Goal: Find specific fact: Find specific fact

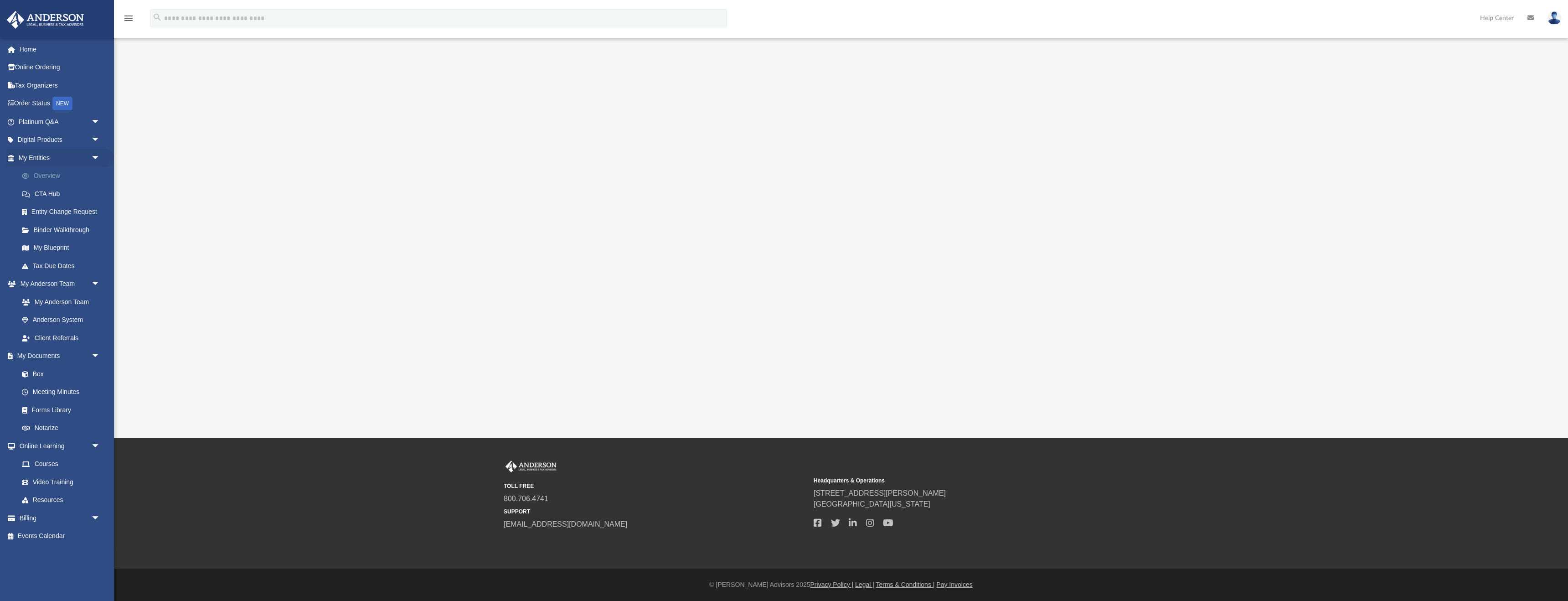
click at [47, 178] on link "Overview" at bounding box center [63, 176] width 101 height 18
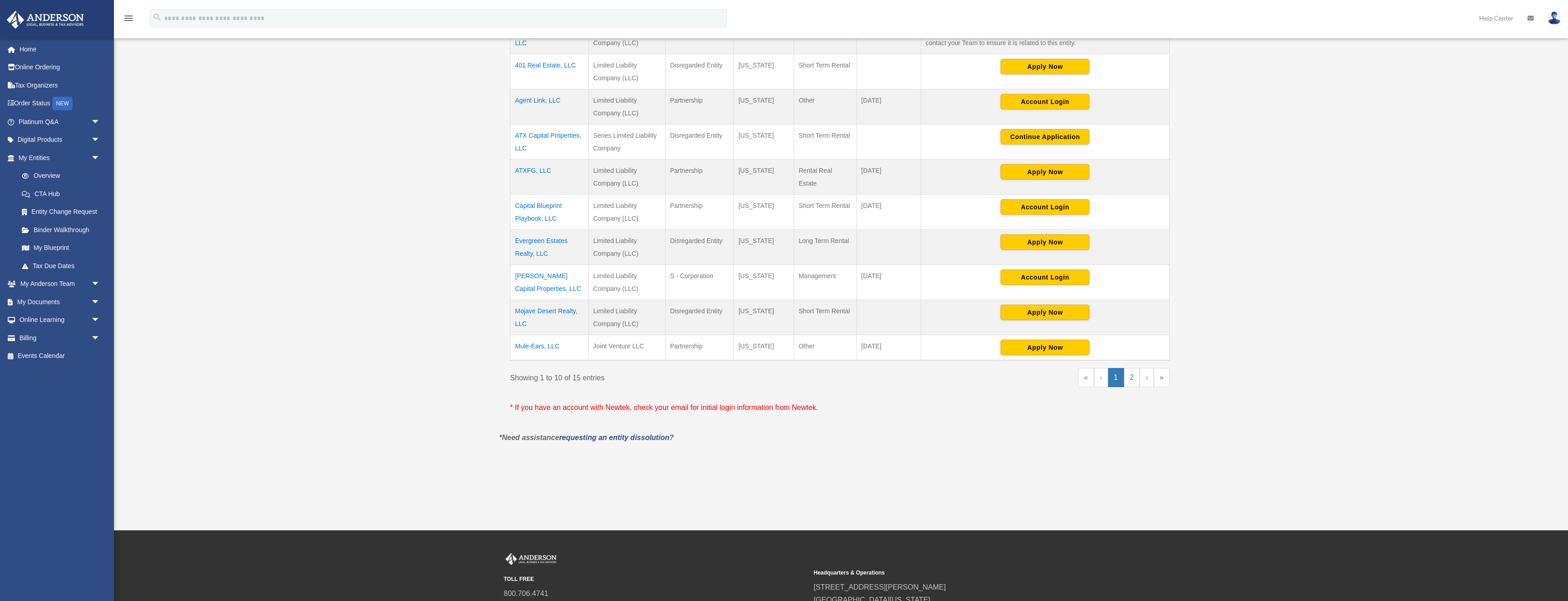
scroll to position [275, 0]
click at [1132, 376] on link "2" at bounding box center [1131, 377] width 16 height 19
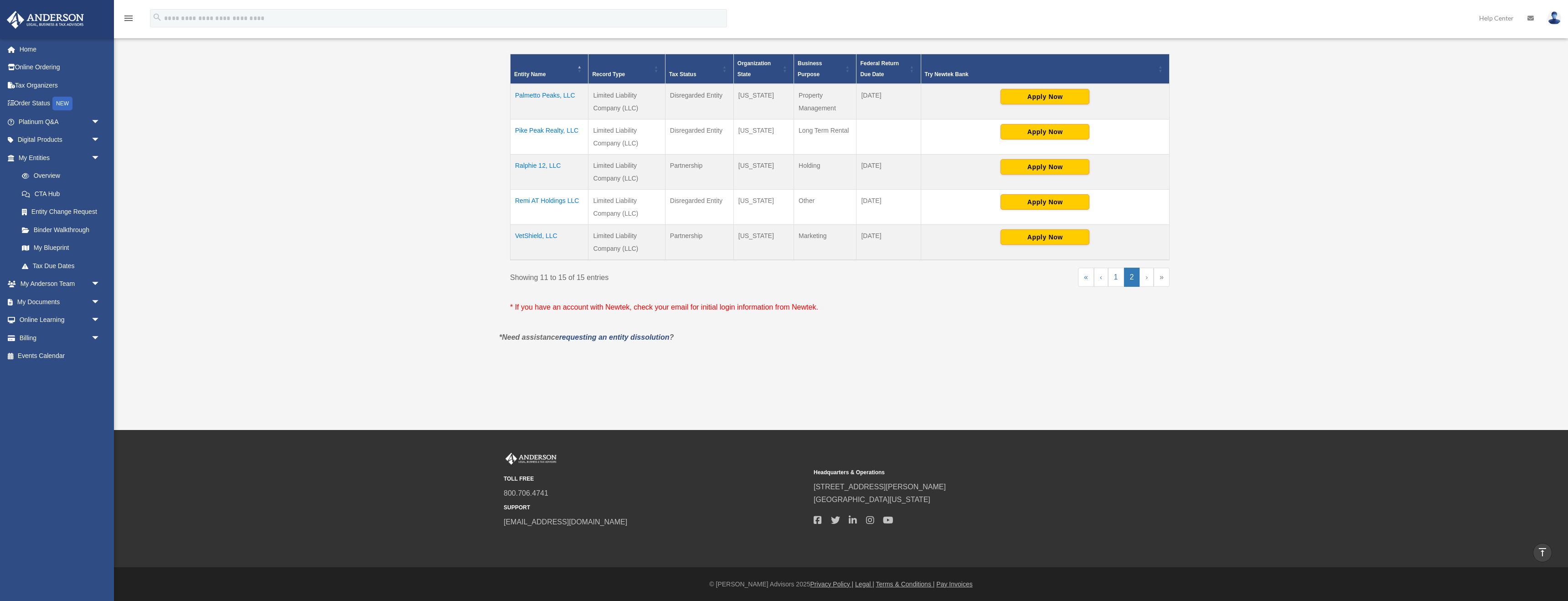
scroll to position [210, 0]
click at [538, 162] on td "Ralphie 12, LLC" at bounding box center [549, 171] width 78 height 35
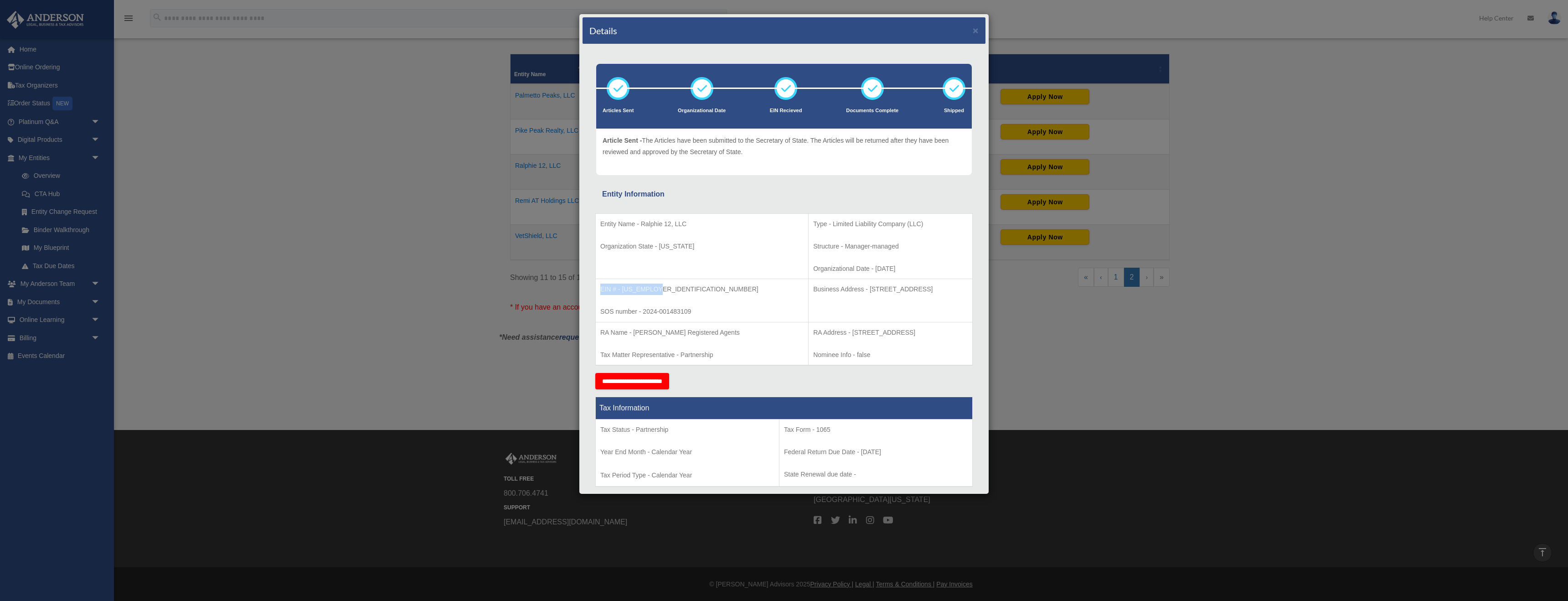
drag, startPoint x: 627, startPoint y: 293, endPoint x: 597, endPoint y: 290, distance: 30.1
click at [597, 290] on td "EIN # - 99-3778107 SOS number - 2024-001483109" at bounding box center [702, 300] width 213 height 44
copy p "EIN # - 99-3778107"
